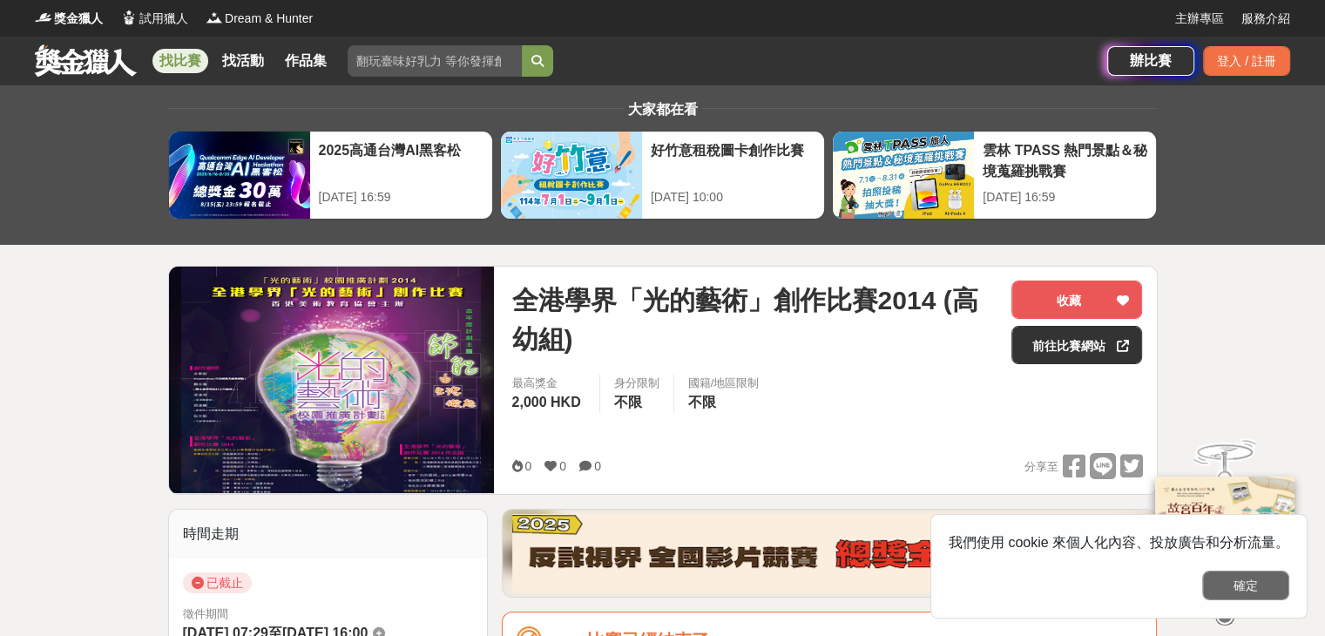
click at [1216, 579] on button "確定" at bounding box center [1245, 586] width 87 height 30
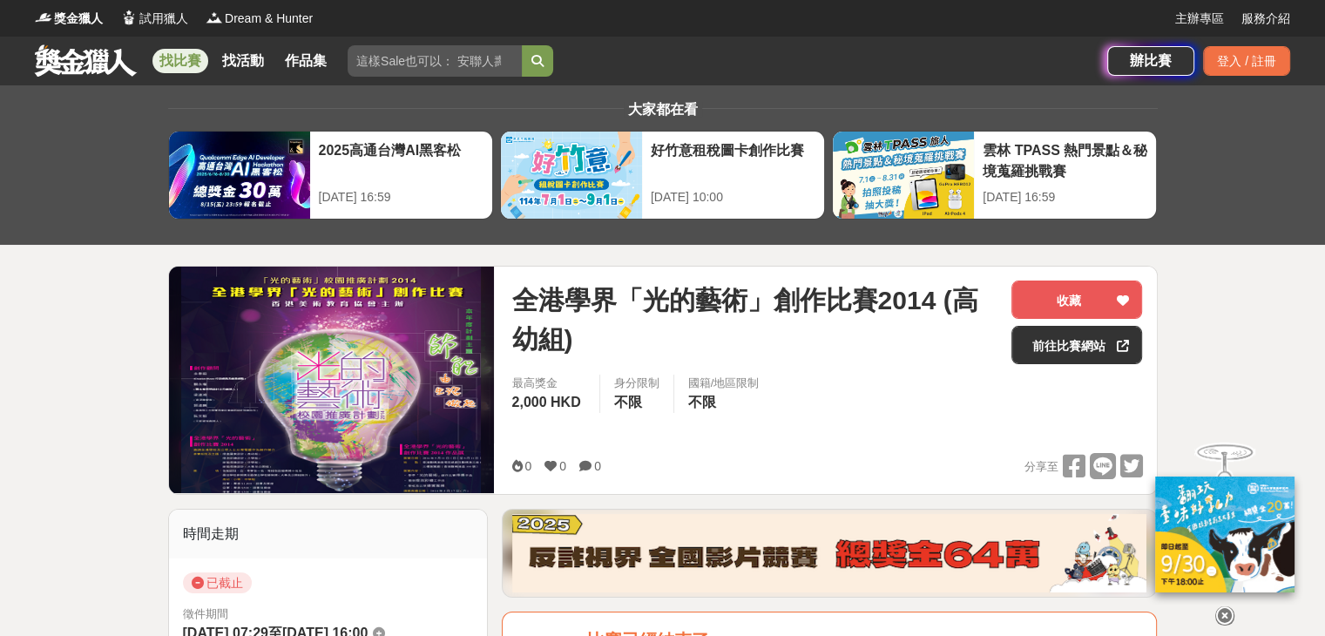
click at [882, 411] on div "最高獎金 2,000 HKD 身分限制 不限 國籍/地區限制 不限" at bounding box center [826, 399] width 659 height 49
click at [1064, 341] on link "前往比賽網站" at bounding box center [1076, 345] width 131 height 38
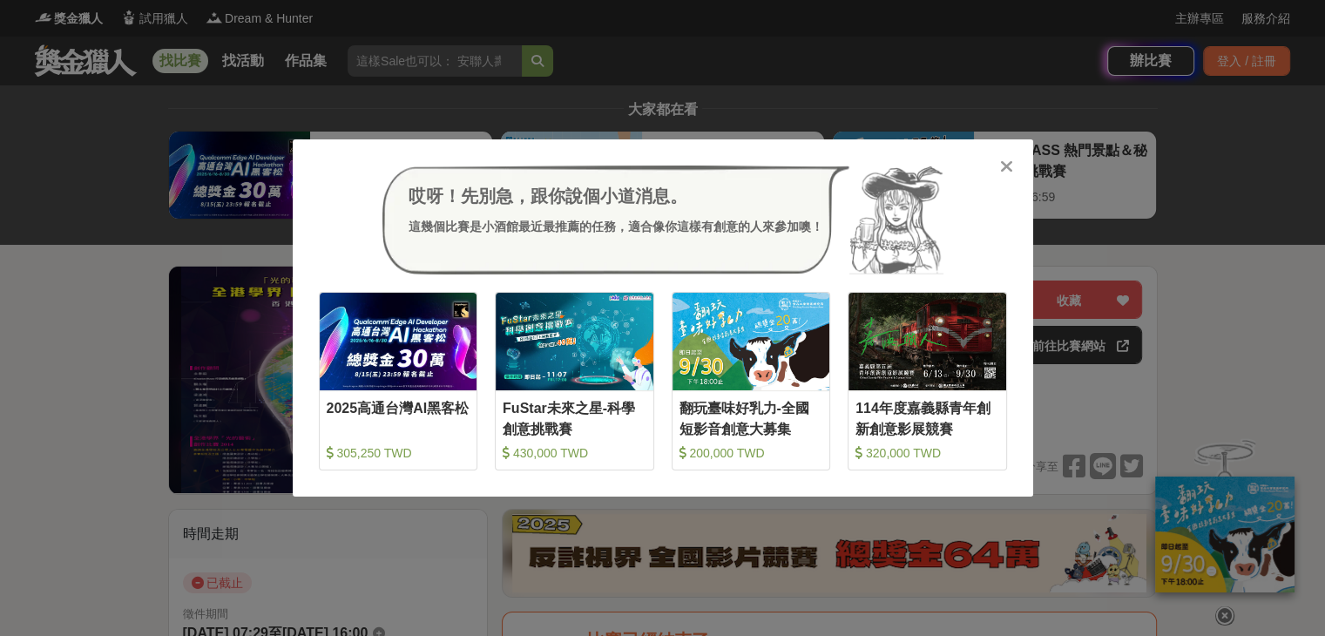
click at [58, 425] on div "哎呀！先別急，跟你說個小道消息。 這幾個比賽是小酒館最近最推薦的任務，適合像你這樣有創意的人來參加噢！ 收藏 2025高通台灣AI黑客松 305,250 TW…" at bounding box center [662, 318] width 1325 height 636
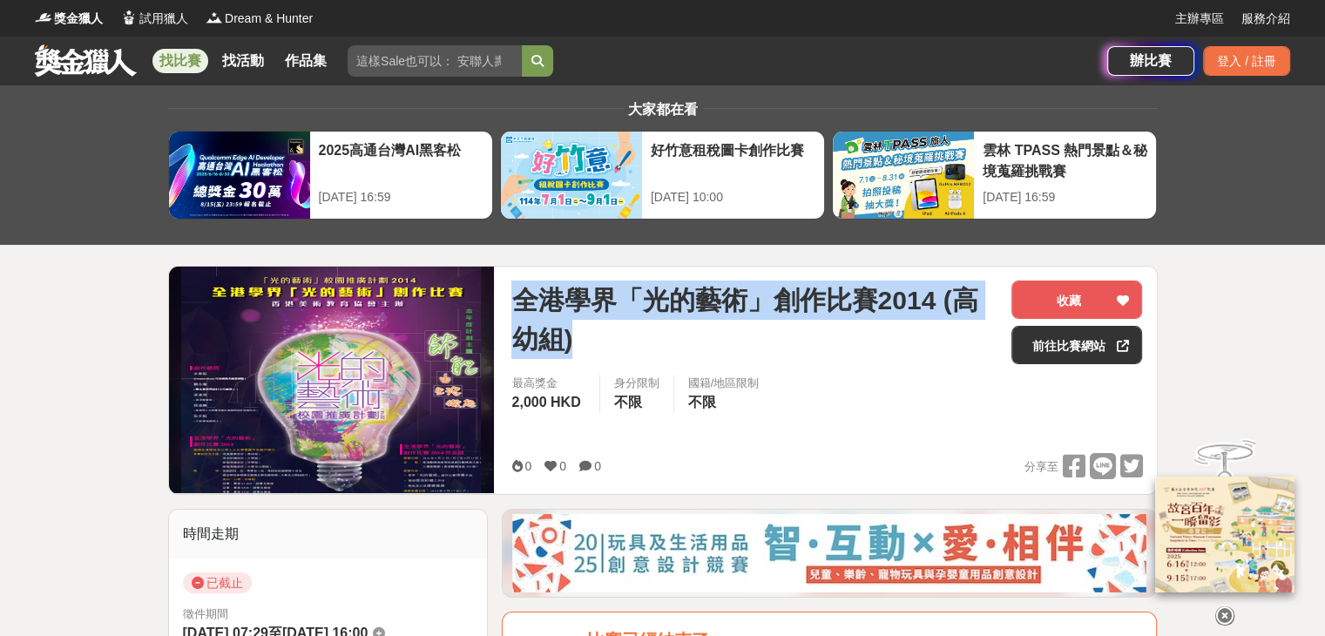
drag, startPoint x: 512, startPoint y: 294, endPoint x: 577, endPoint y: 328, distance: 73.3
click at [577, 328] on span "全港學界「光的藝術」創作比賽2014 (高幼組)" at bounding box center [754, 319] width 486 height 78
copy span "全港學界「光的藝術」創作比賽2014 (高幼組)"
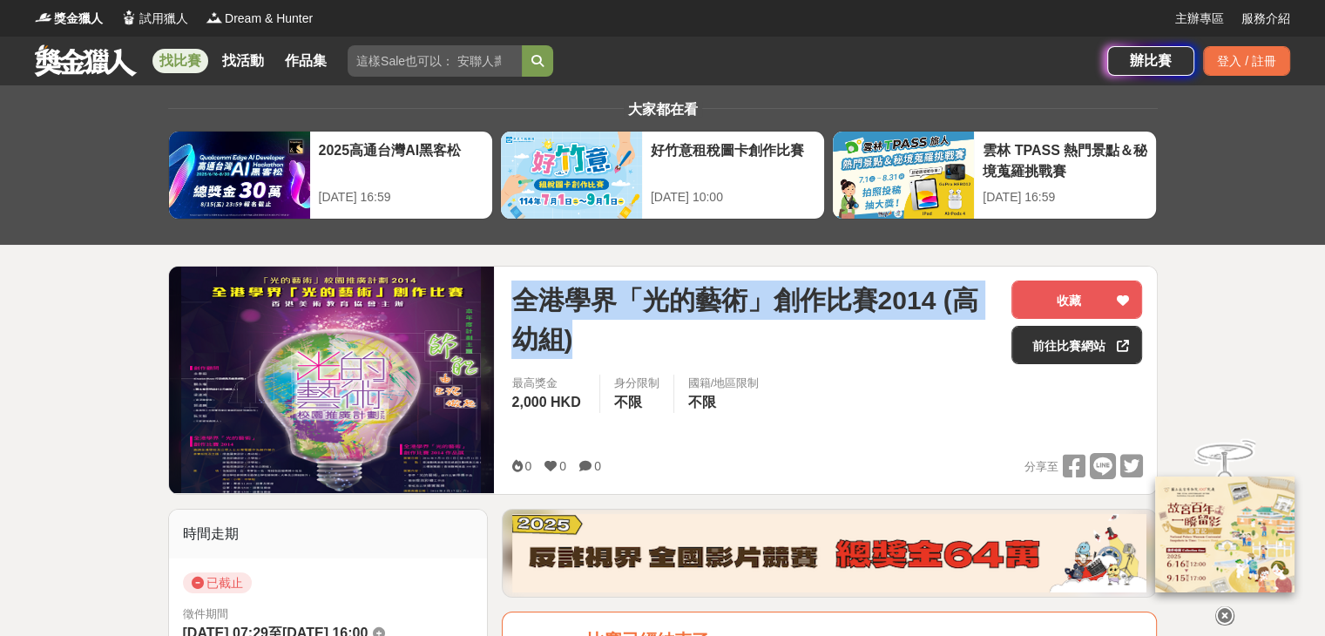
click at [594, 328] on span "全港學界「光的藝術」創作比賽2014 (高幼組)" at bounding box center [754, 319] width 486 height 78
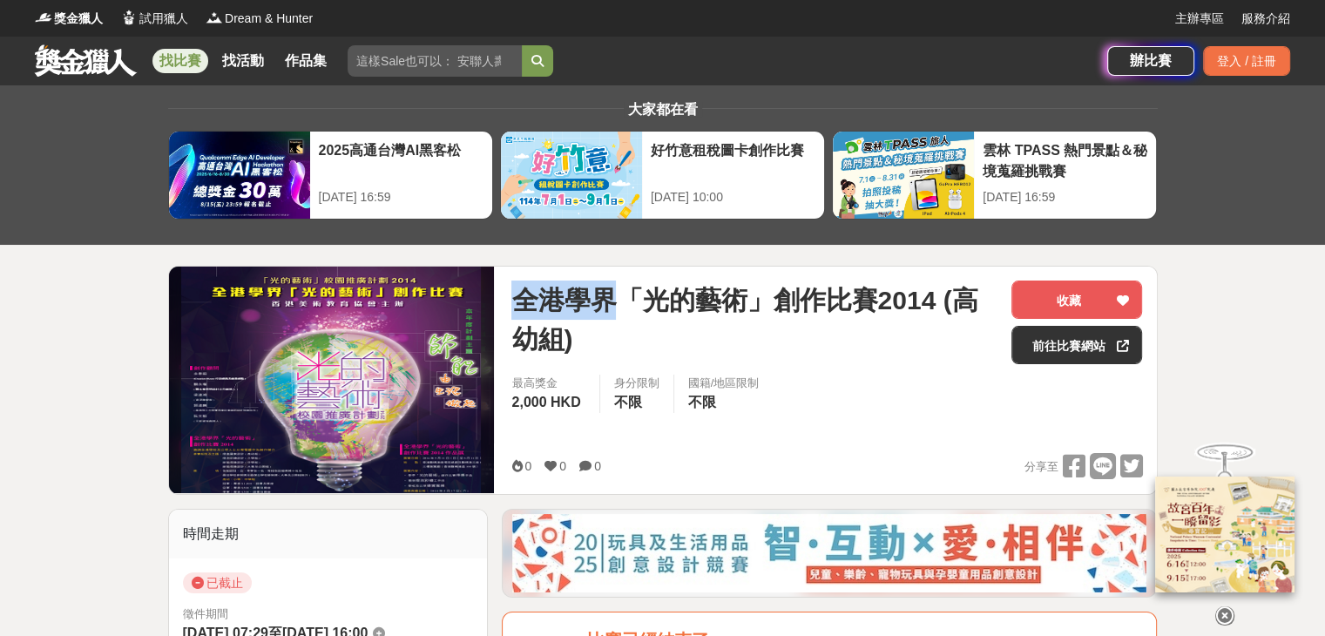
drag, startPoint x: 516, startPoint y: 295, endPoint x: 623, endPoint y: 295, distance: 107.1
click at [623, 295] on span "全港學界「光的藝術」創作比賽2014 (高幼組)" at bounding box center [754, 319] width 486 height 78
copy span "全港學界"
click at [690, 354] on span "全港學界「光的藝術」創作比賽2014 (高幼組)" at bounding box center [754, 319] width 486 height 78
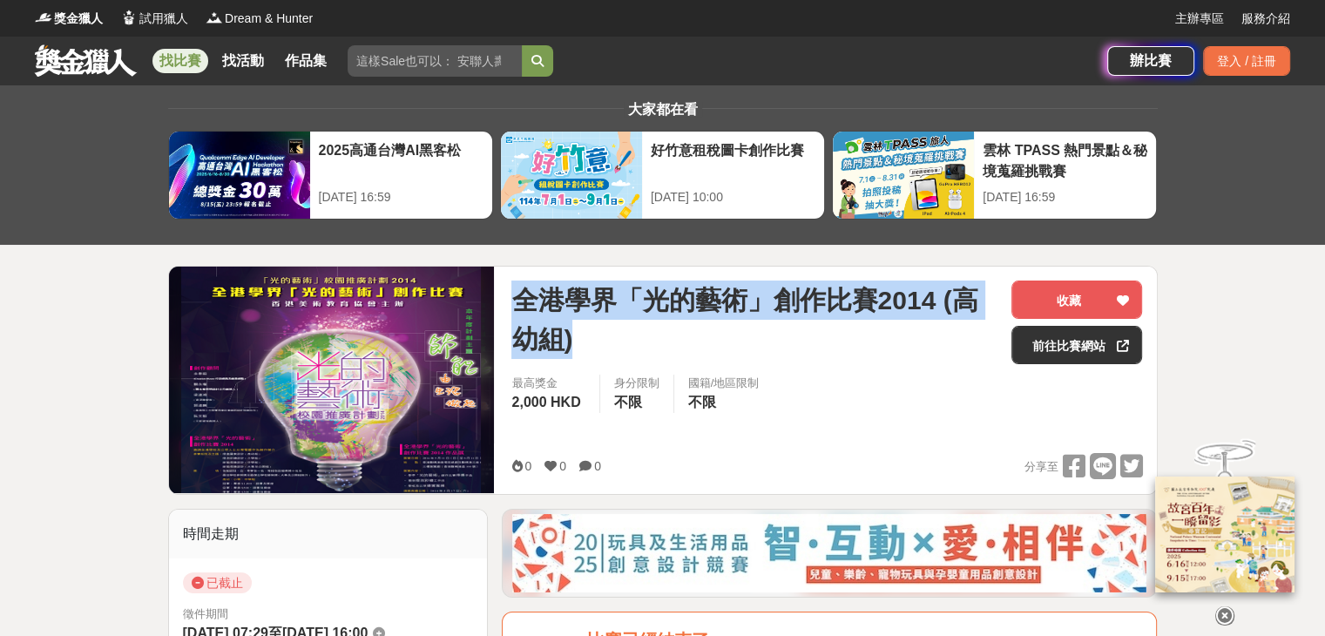
drag, startPoint x: 519, startPoint y: 293, endPoint x: 580, endPoint y: 331, distance: 72.0
click at [580, 331] on span "全港學界「光的藝術」創作比賽2014 (高幼組)" at bounding box center [754, 319] width 486 height 78
copy span "全港學界「光的藝術」創作比賽2014 (高幼組)"
